Goal: Task Accomplishment & Management: Use online tool/utility

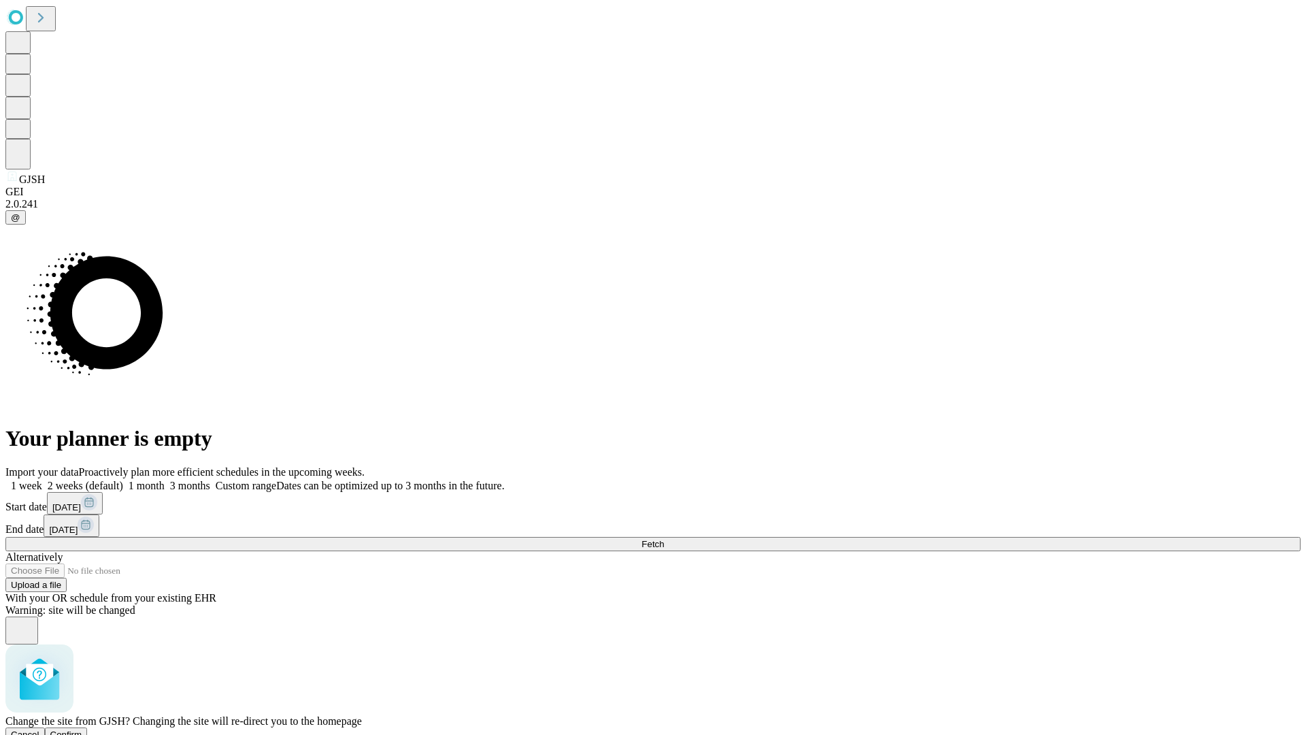
click at [82, 729] on span "Confirm" at bounding box center [66, 734] width 32 height 10
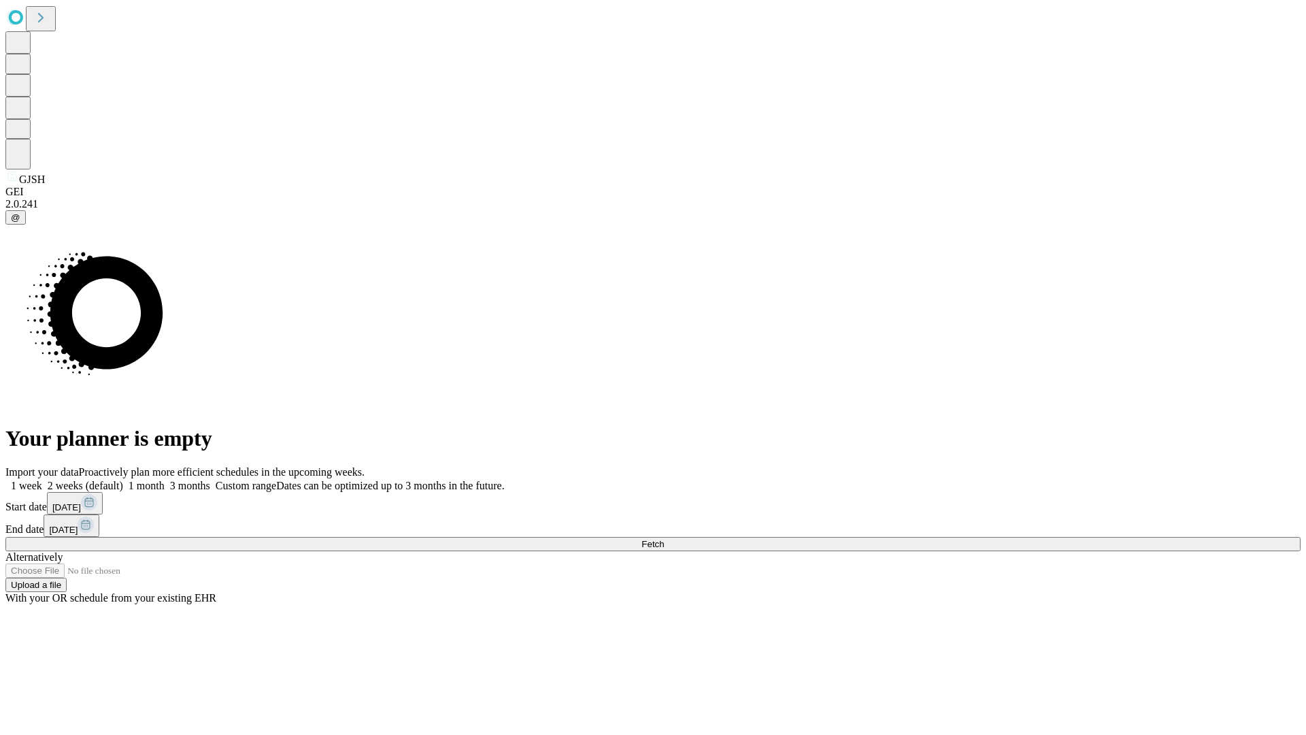
click at [165, 480] on label "1 month" at bounding box center [144, 486] width 42 height 12
click at [664, 539] on span "Fetch" at bounding box center [653, 544] width 22 height 10
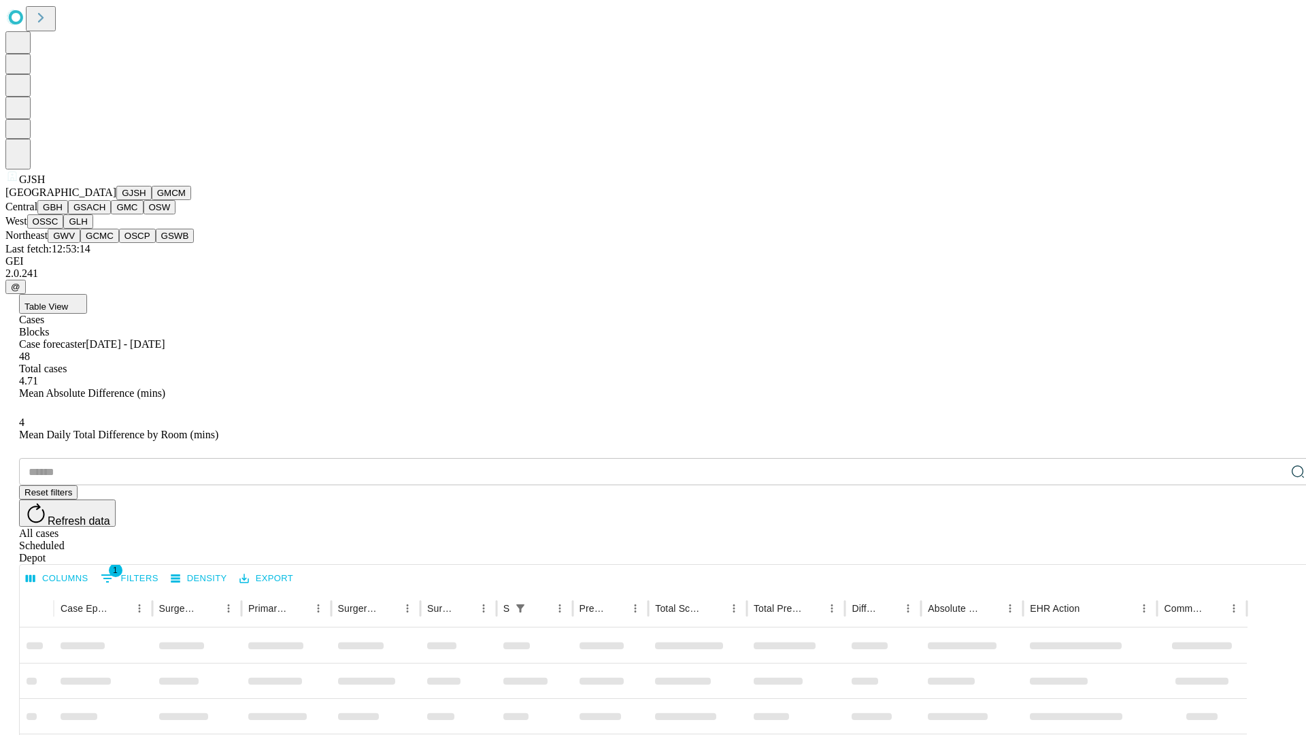
click at [152, 200] on button "GMCM" at bounding box center [171, 193] width 39 height 14
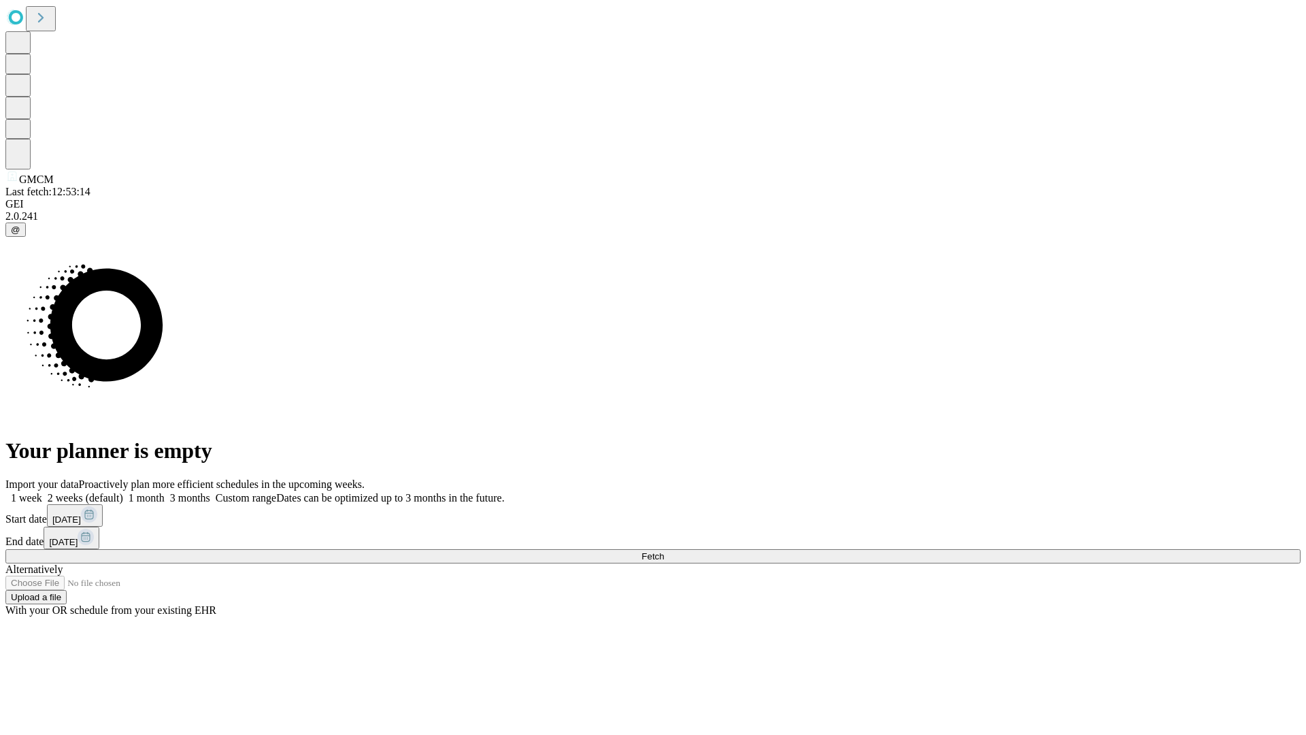
click at [165, 492] on label "1 month" at bounding box center [144, 498] width 42 height 12
click at [664, 551] on span "Fetch" at bounding box center [653, 556] width 22 height 10
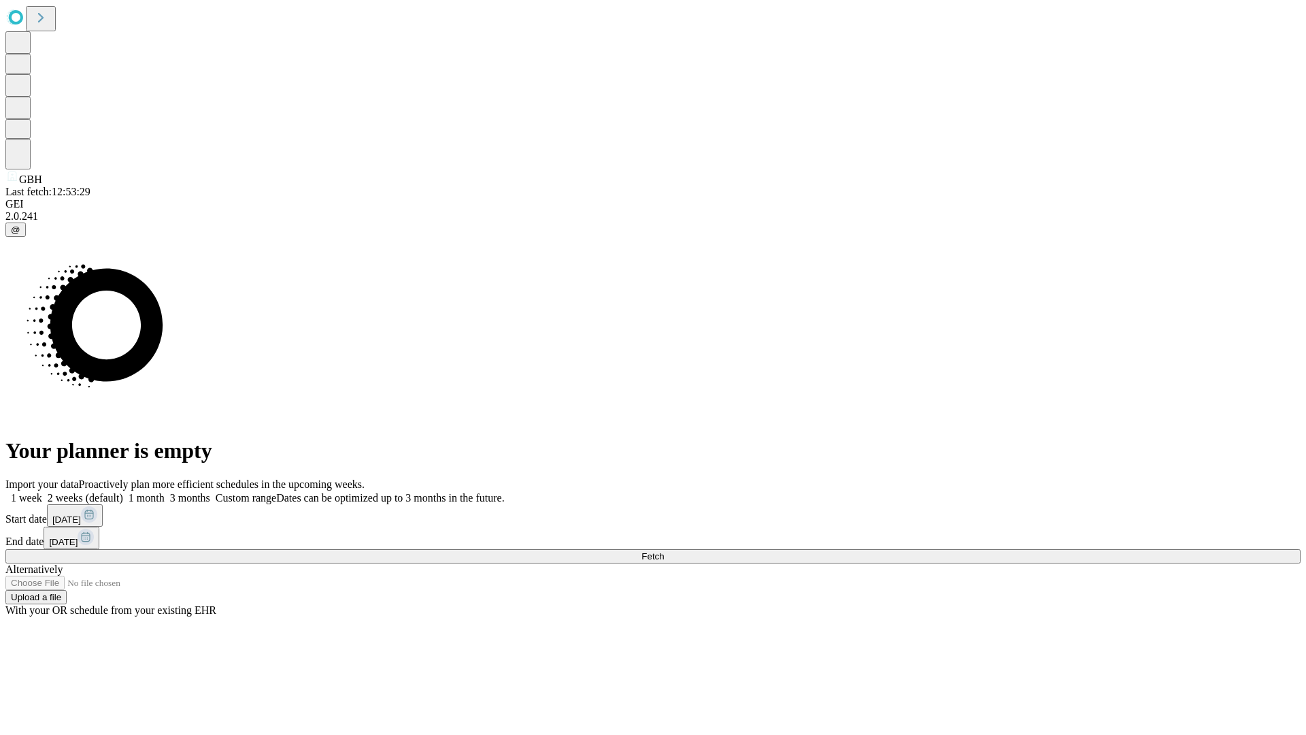
click at [664, 551] on span "Fetch" at bounding box center [653, 556] width 22 height 10
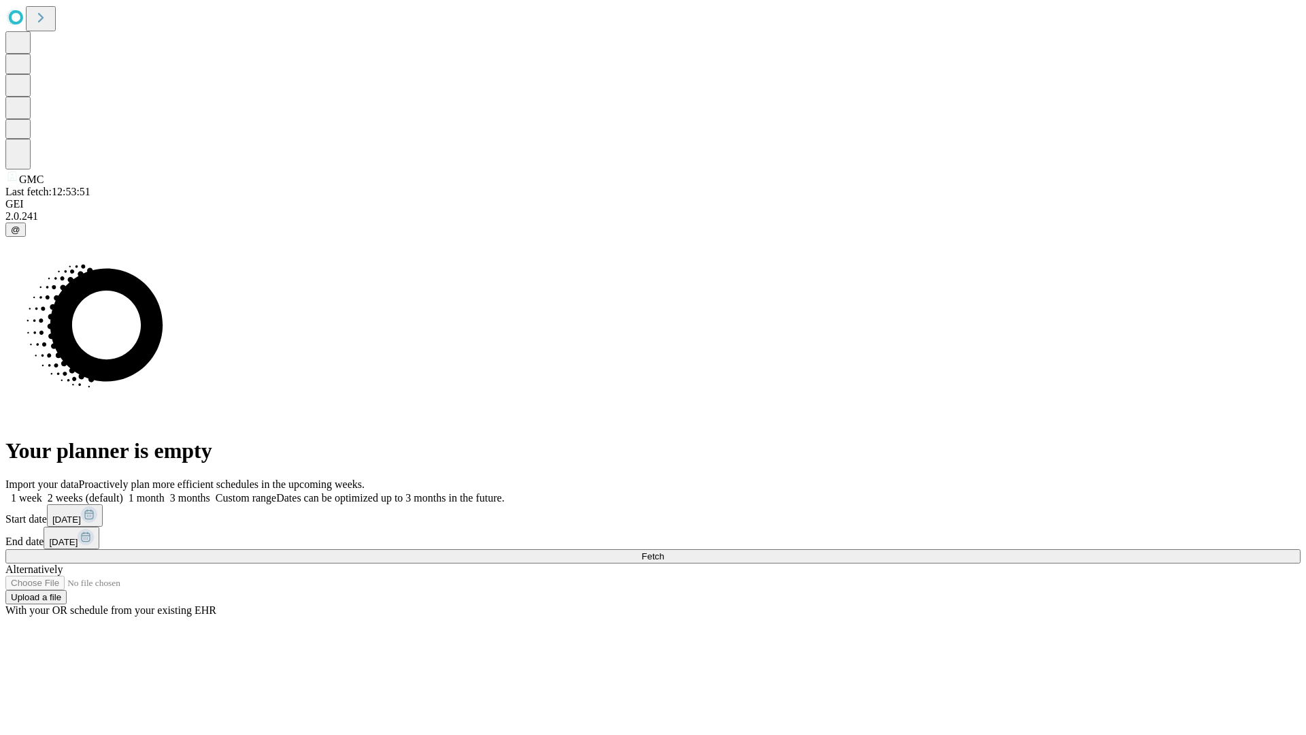
click at [165, 492] on label "1 month" at bounding box center [144, 498] width 42 height 12
click at [664, 551] on span "Fetch" at bounding box center [653, 556] width 22 height 10
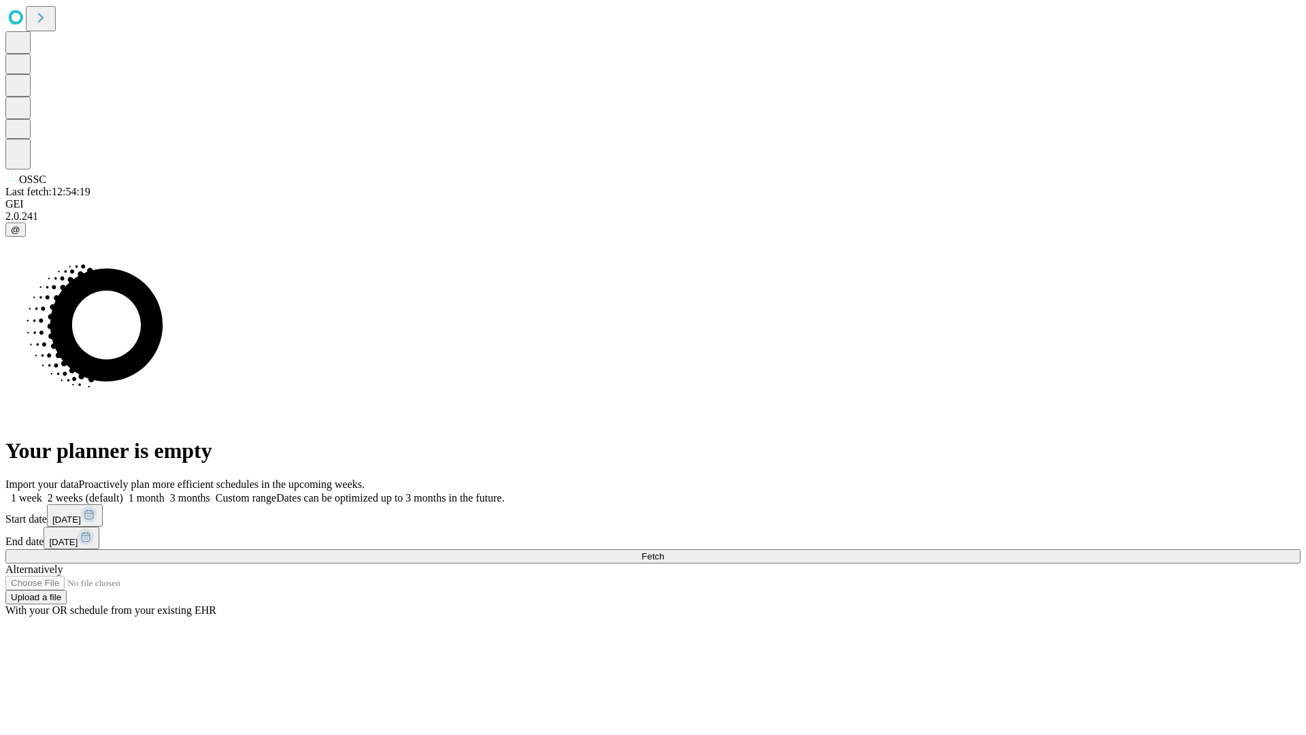
click at [165, 492] on label "1 month" at bounding box center [144, 498] width 42 height 12
click at [664, 551] on span "Fetch" at bounding box center [653, 556] width 22 height 10
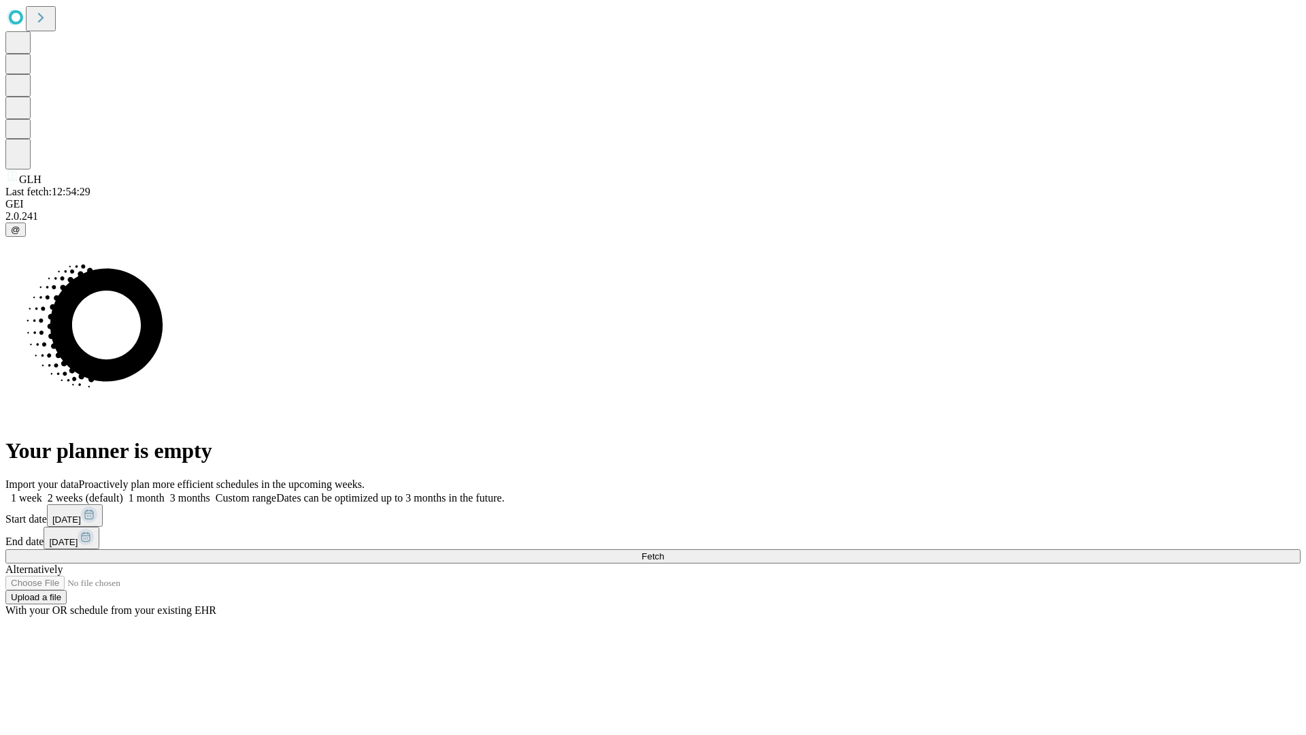
click at [664, 551] on span "Fetch" at bounding box center [653, 556] width 22 height 10
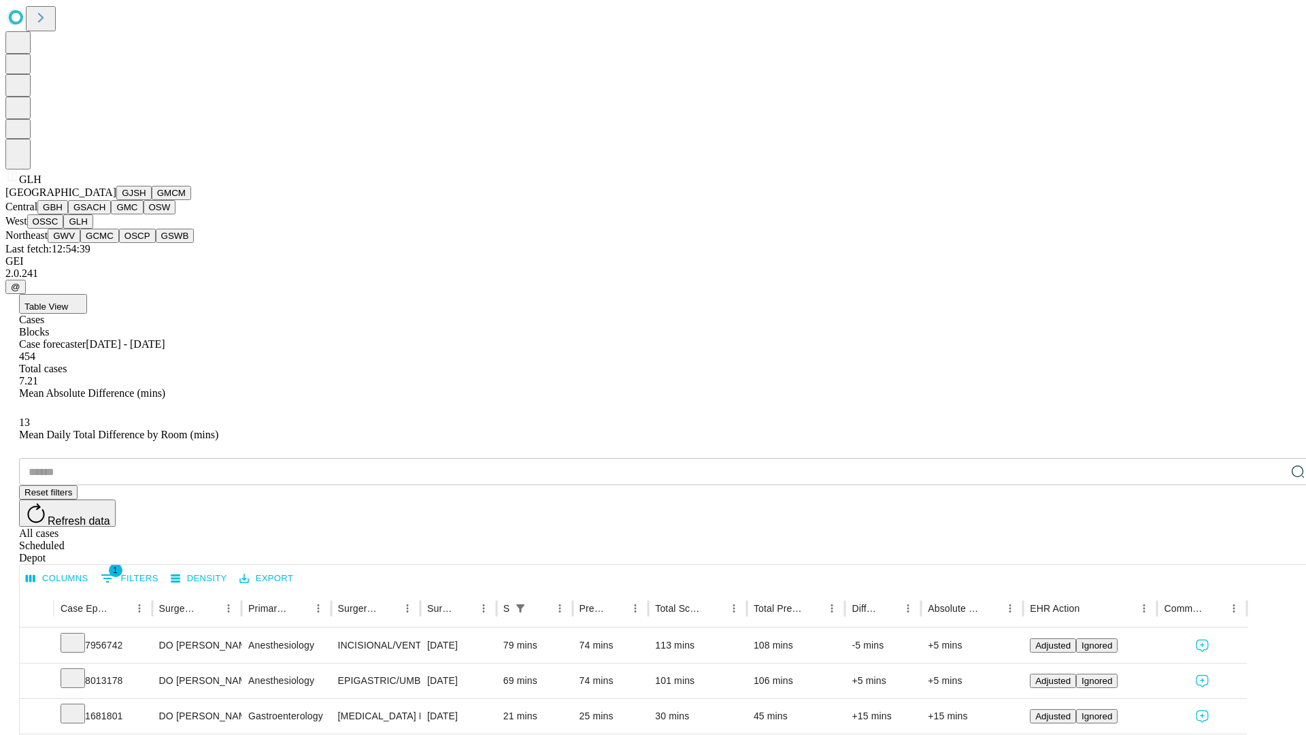
click at [80, 243] on button "GWV" at bounding box center [64, 236] width 33 height 14
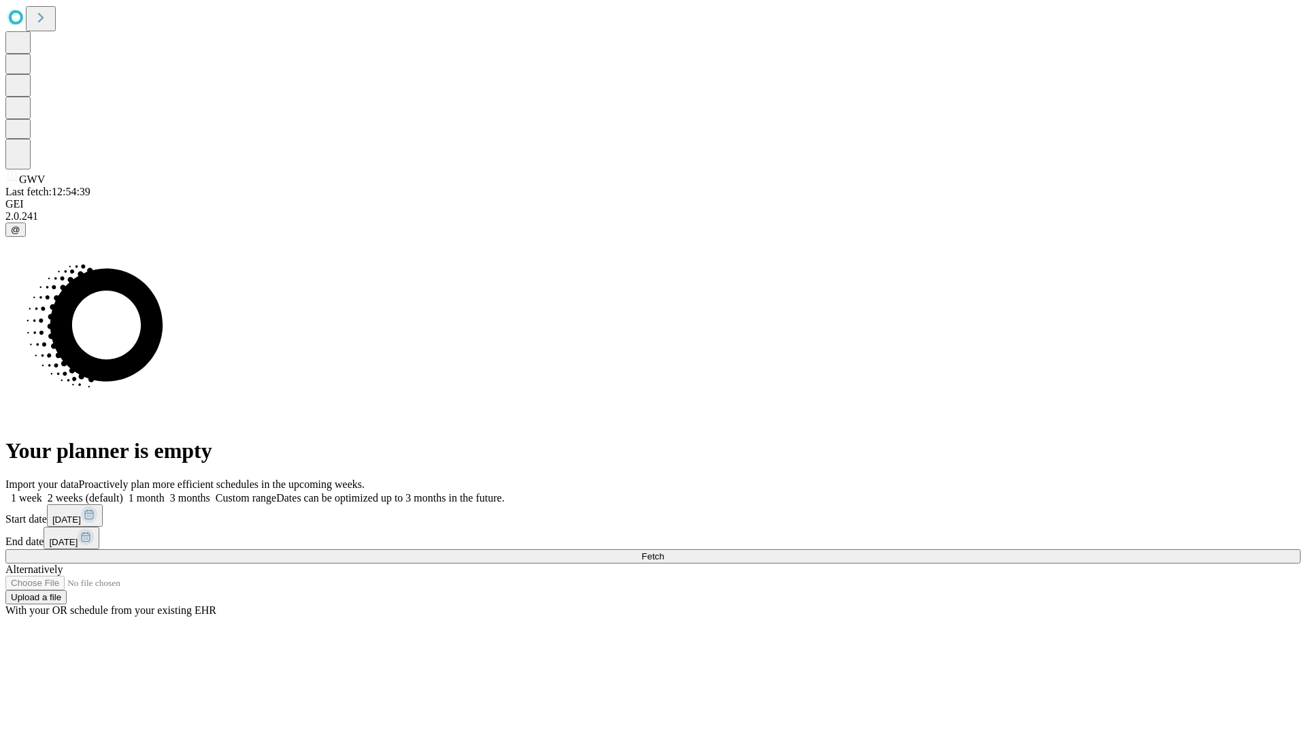
click at [165, 492] on label "1 month" at bounding box center [144, 498] width 42 height 12
click at [664, 551] on span "Fetch" at bounding box center [653, 556] width 22 height 10
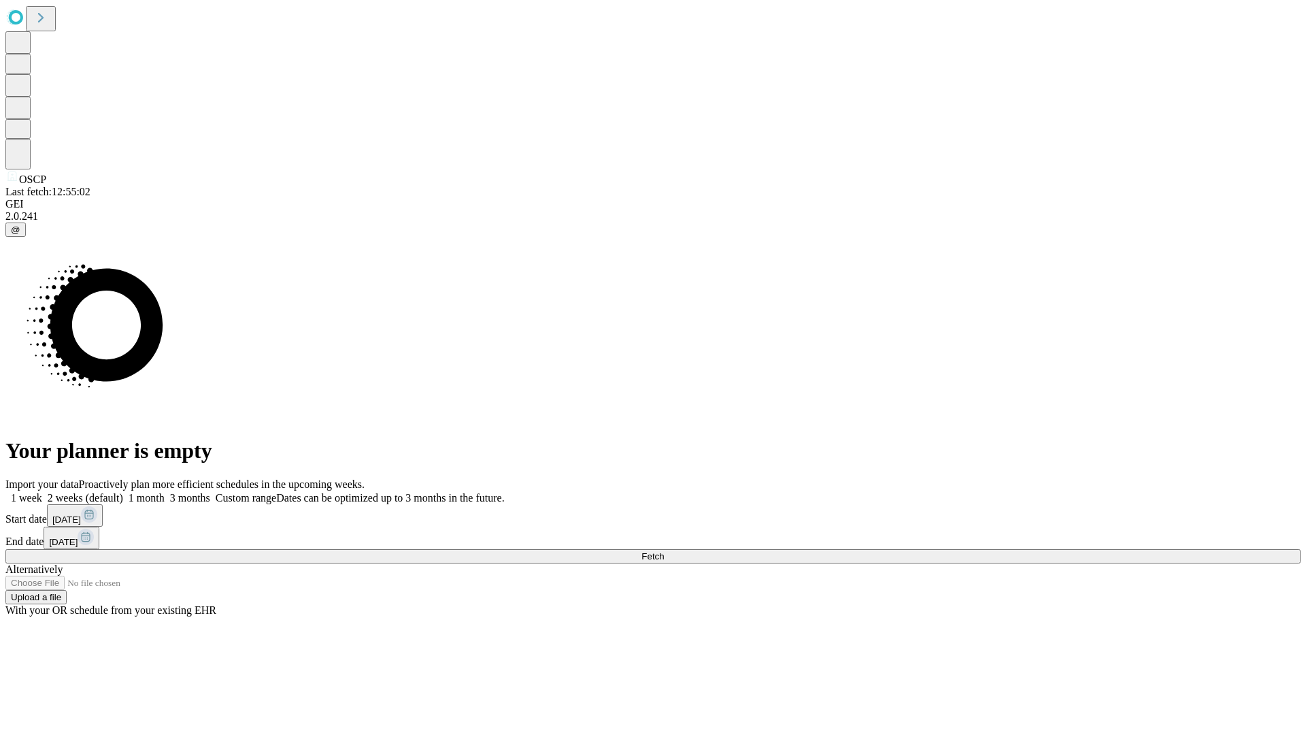
click at [664, 551] on span "Fetch" at bounding box center [653, 556] width 22 height 10
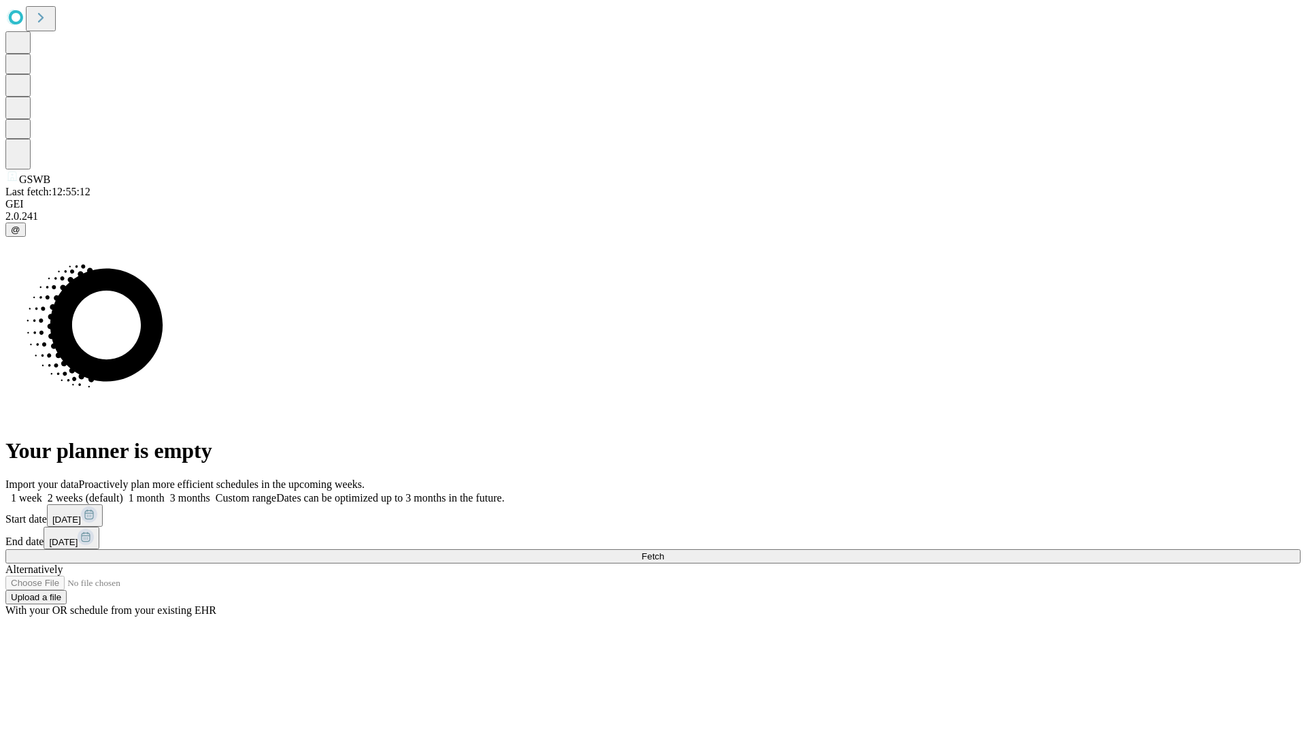
click at [664, 551] on span "Fetch" at bounding box center [653, 556] width 22 height 10
